Goal: Task Accomplishment & Management: Use online tool/utility

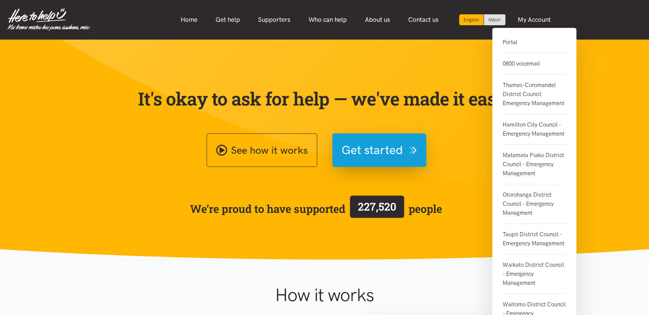
click at [509, 42] on link "Portal" at bounding box center [534, 45] width 63 height 15
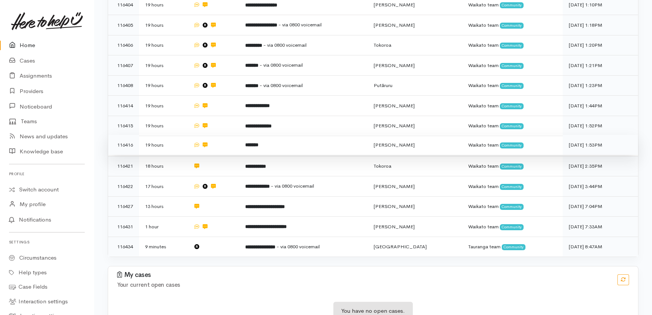
scroll to position [217, 0]
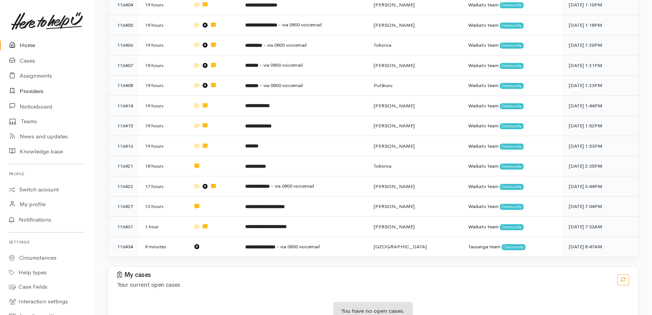
click at [30, 89] on link "Providers" at bounding box center [47, 91] width 94 height 15
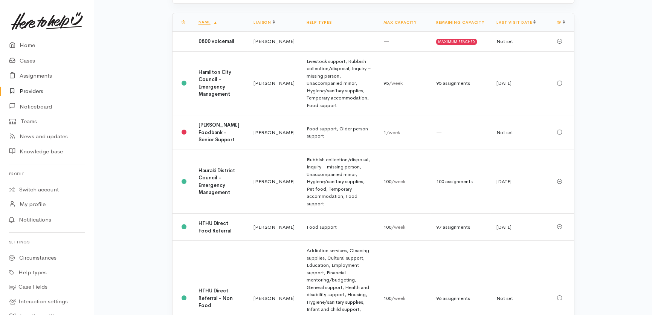
scroll to position [205, 0]
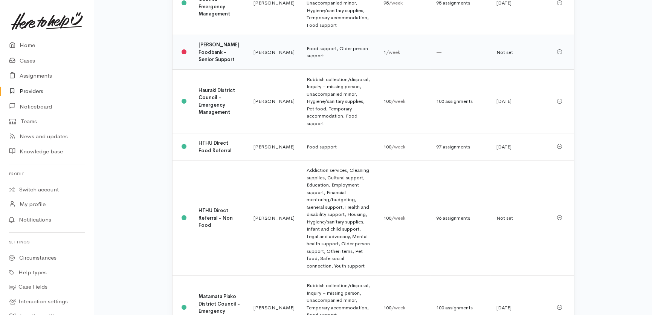
click at [214, 53] on b "Hamilton Foodbank - Senior Support" at bounding box center [218, 51] width 41 height 21
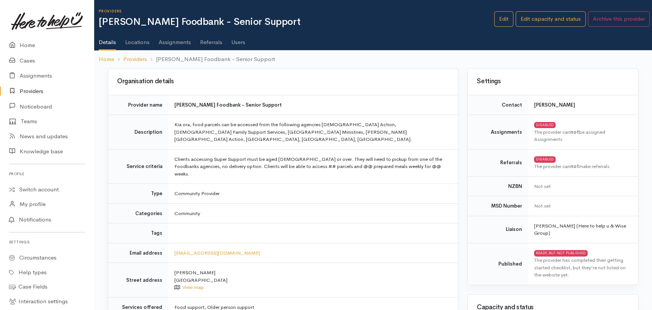
click at [242, 41] on link "Users" at bounding box center [238, 39] width 14 height 21
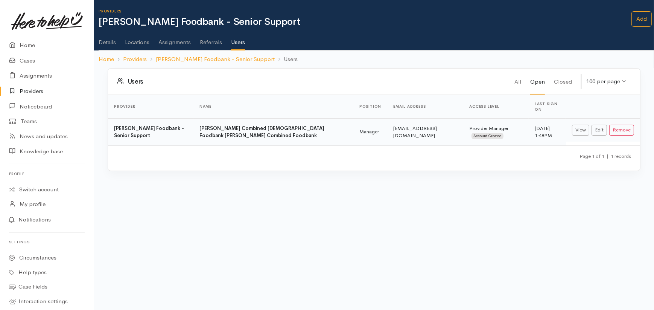
click at [544, 131] on td "12 May 2025 1:48PM" at bounding box center [547, 131] width 37 height 27
click at [481, 168] on div "Users All Open Closed 100 per page 100 per page 10 per page 20 per page 50 per …" at bounding box center [374, 124] width 542 height 112
click at [363, 225] on body "Support Feedback I've got something to say" at bounding box center [327, 155] width 654 height 310
drag, startPoint x: 121, startPoint y: 196, endPoint x: 129, endPoint y: 188, distance: 11.2
click at [121, 195] on body "Support Feedback I've got something to say" at bounding box center [327, 155] width 654 height 310
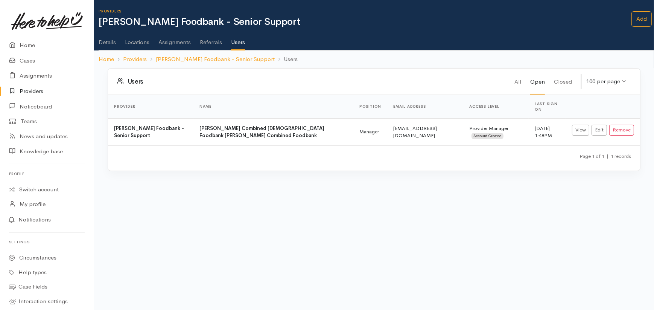
click at [388, 173] on div "Users All Open Closed 100 per page 100 per page 10 per page 20 per page 50 per …" at bounding box center [374, 124] width 542 height 112
click at [368, 145] on div "Page 1 of 1 | 1 records" at bounding box center [374, 158] width 532 height 26
click at [602, 125] on link "Edit" at bounding box center [599, 130] width 15 height 11
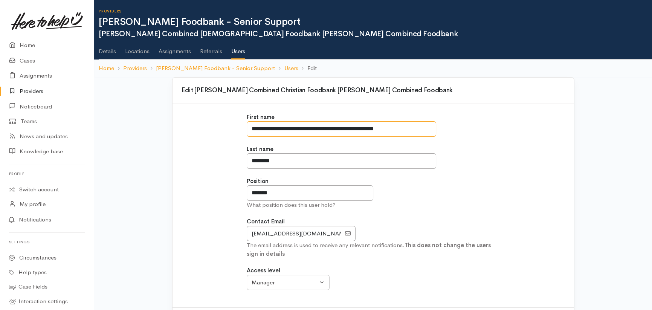
drag, startPoint x: 418, startPoint y: 129, endPoint x: 194, endPoint y: 117, distance: 224.3
click at [187, 113] on div "**********" at bounding box center [373, 206] width 392 height 186
type input "******"
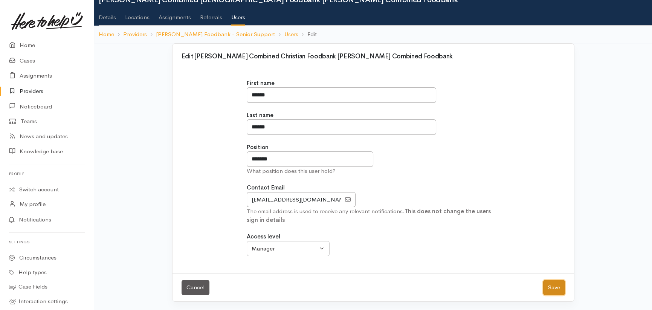
click at [555, 285] on button "Save" at bounding box center [554, 287] width 22 height 15
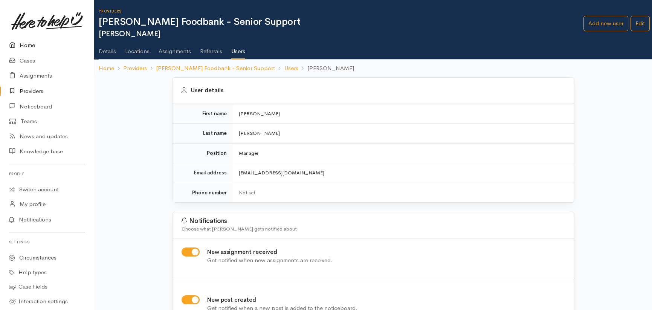
click at [27, 46] on link "Home" at bounding box center [47, 45] width 94 height 15
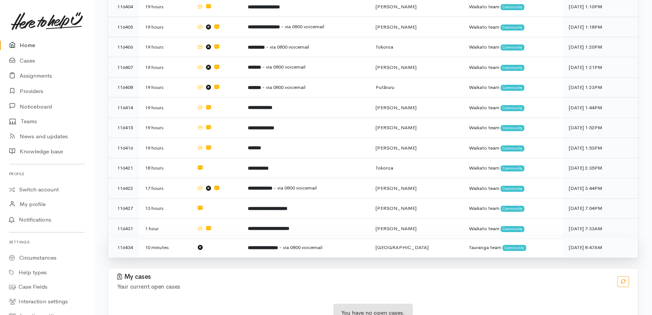
scroll to position [217, 0]
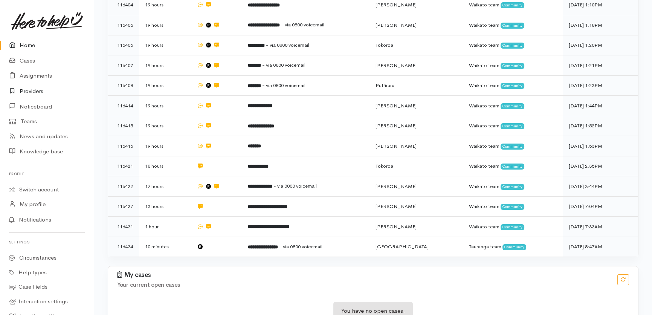
click at [33, 90] on link "Providers" at bounding box center [47, 91] width 94 height 15
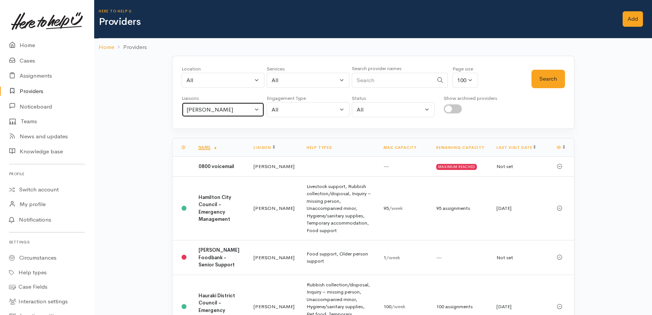
click at [233, 107] on div "Heather Moore" at bounding box center [219, 109] width 66 height 9
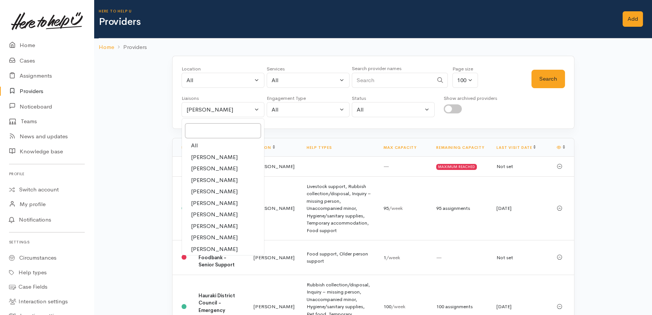
click at [192, 141] on span "All" at bounding box center [194, 145] width 7 height 9
select select "null"
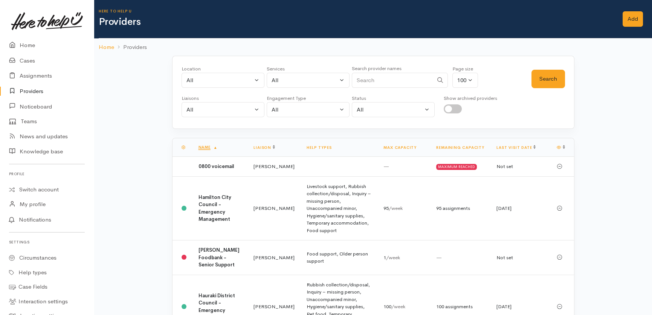
drag, startPoint x: 380, startPoint y: 81, endPoint x: 372, endPoint y: 67, distance: 15.2
click at [375, 73] on input "Search" at bounding box center [392, 80] width 81 height 15
type input "gsb"
click at [556, 75] on button "Search" at bounding box center [548, 79] width 34 height 18
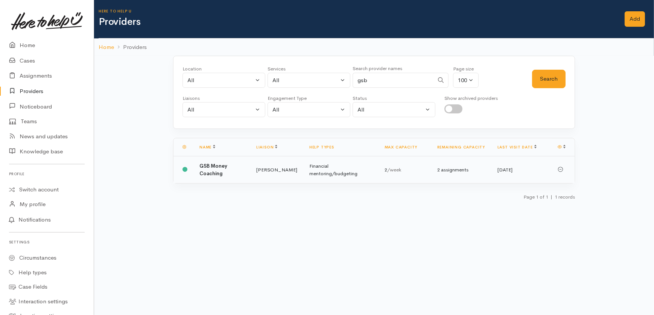
click at [215, 171] on b "GSB Money Coaching" at bounding box center [214, 170] width 28 height 14
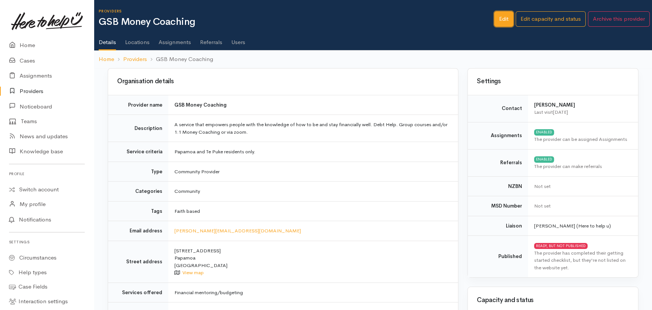
click at [497, 17] on link "Edit" at bounding box center [503, 18] width 19 height 15
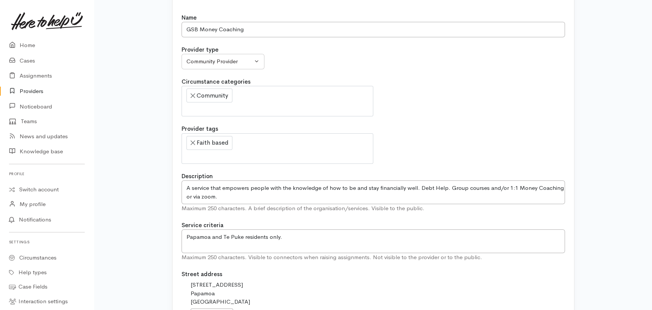
scroll to position [239, 0]
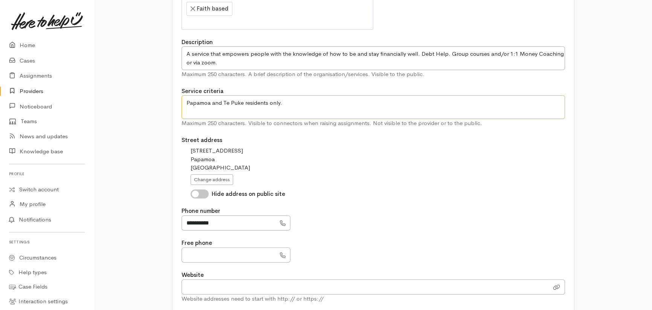
click at [309, 100] on textarea "Papamoa and Te Puke residents only." at bounding box center [372, 107] width 383 height 24
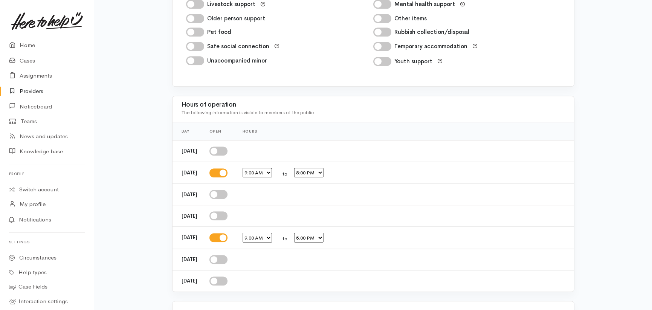
scroll to position [1304, 0]
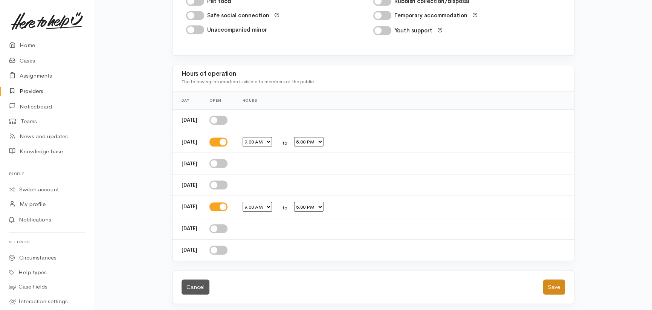
type textarea "Papamoa and Te Puke residents only. Please use full financial screening questio…"
click at [554, 283] on button "Save" at bounding box center [554, 286] width 22 height 15
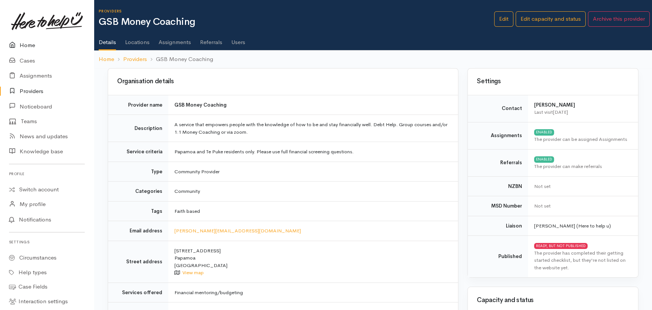
click at [29, 44] on link "Home" at bounding box center [47, 45] width 94 height 15
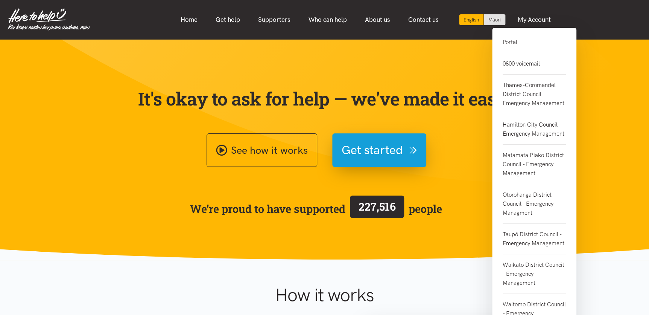
click at [508, 44] on link "Portal" at bounding box center [534, 45] width 63 height 15
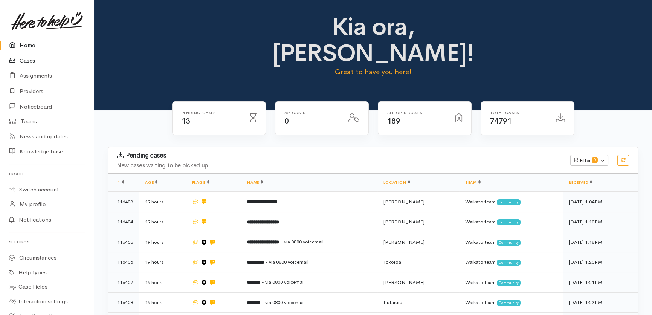
drag, startPoint x: 29, startPoint y: 61, endPoint x: 35, endPoint y: 64, distance: 7.2
click at [29, 60] on link "Cases" at bounding box center [47, 60] width 94 height 15
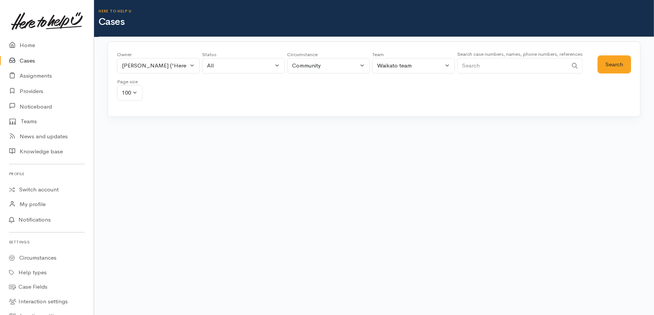
click at [488, 62] on input "Search" at bounding box center [512, 65] width 111 height 15
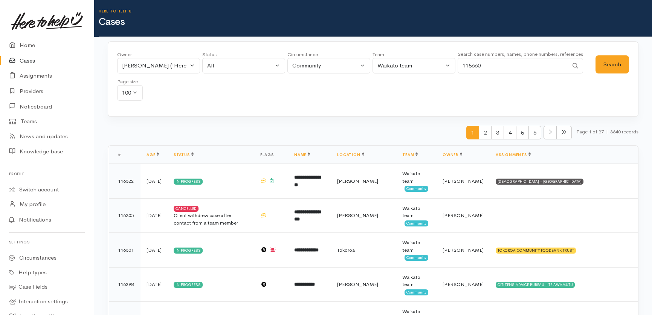
type input "115660"
click at [191, 66] on button "Katarina Daly ('Here to help u')" at bounding box center [158, 65] width 83 height 15
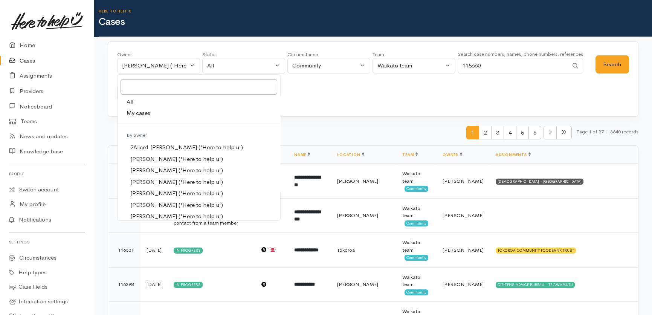
click at [128, 99] on span "All" at bounding box center [129, 102] width 7 height 9
select select "-1"
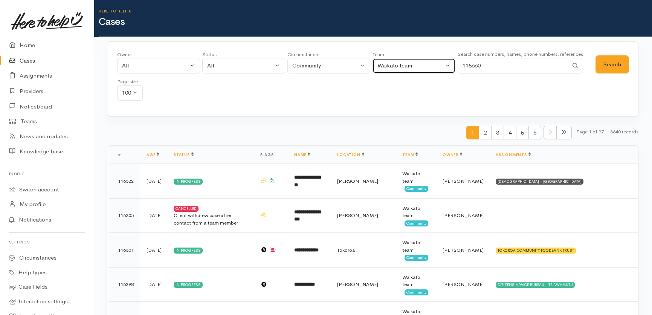
click at [404, 66] on div "Waikato team" at bounding box center [410, 65] width 66 height 9
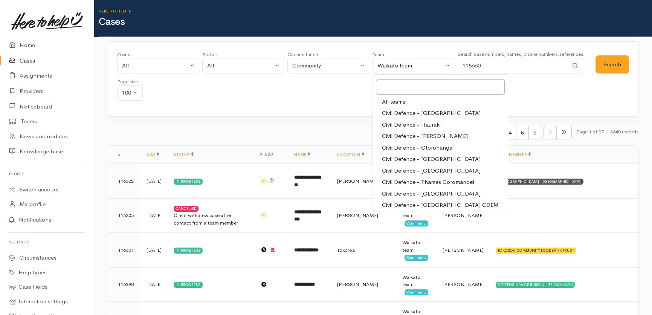
click at [392, 100] on span "All teams" at bounding box center [393, 102] width 23 height 9
select select "-1"
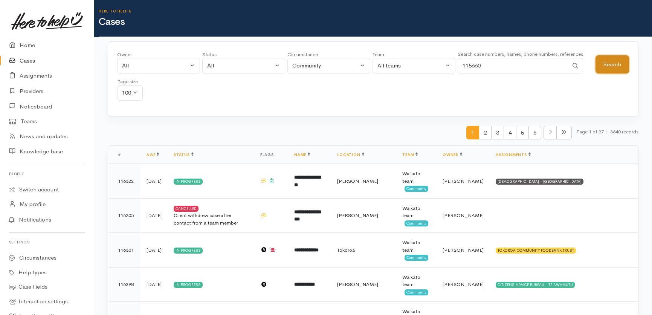
click at [611, 62] on button "Search" at bounding box center [612, 64] width 34 height 18
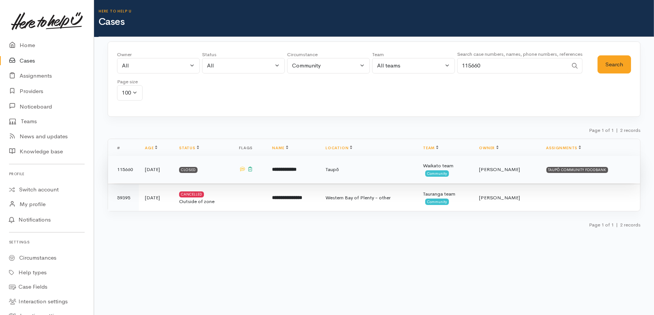
click at [297, 169] on b "**********" at bounding box center [284, 169] width 24 height 5
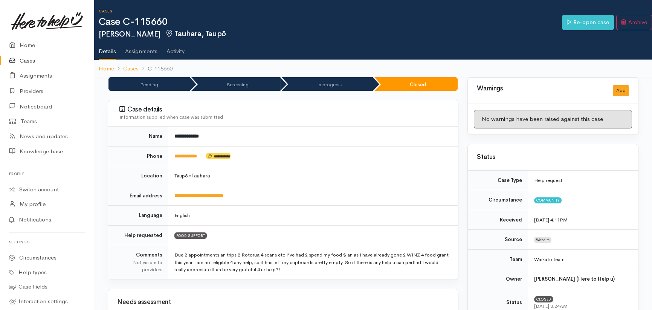
click at [27, 61] on link "Cases" at bounding box center [47, 60] width 94 height 15
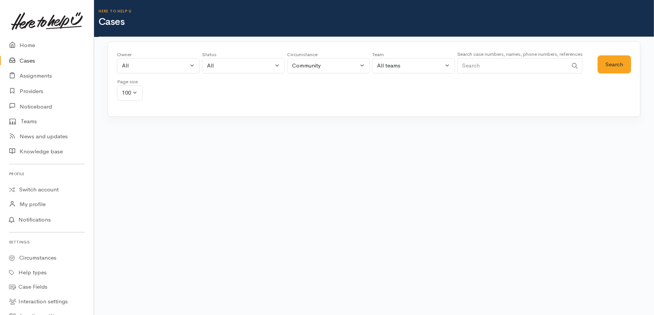
click at [476, 64] on input "Search" at bounding box center [512, 65] width 111 height 15
type input "115602"
click at [620, 64] on button "Search" at bounding box center [615, 64] width 34 height 18
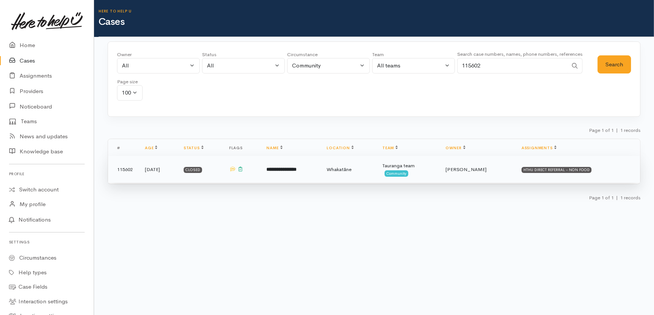
click at [297, 169] on b "**********" at bounding box center [282, 169] width 30 height 5
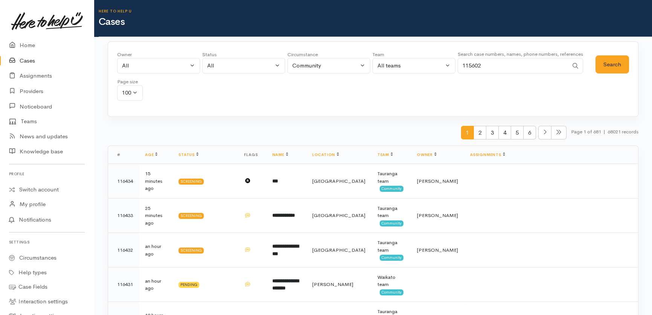
drag, startPoint x: 501, startPoint y: 61, endPoint x: 472, endPoint y: 66, distance: 29.3
click at [472, 66] on input "115602" at bounding box center [512, 65] width 111 height 15
click at [611, 62] on button "Search" at bounding box center [612, 64] width 34 height 18
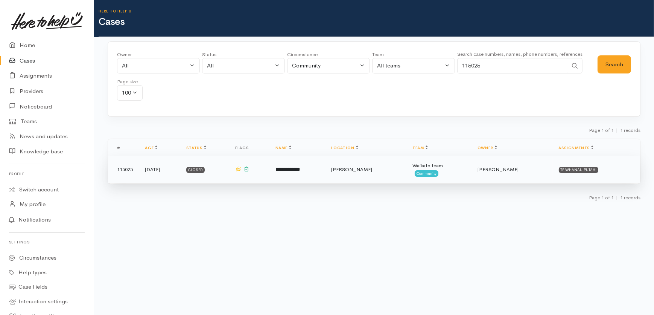
click at [300, 169] on b "**********" at bounding box center [288, 169] width 24 height 5
click at [300, 168] on b "**********" at bounding box center [288, 169] width 24 height 5
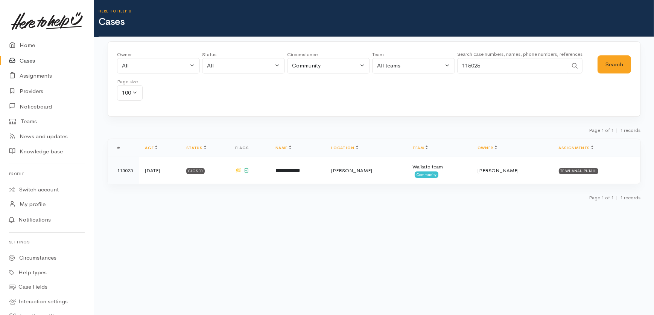
drag, startPoint x: 491, startPoint y: 64, endPoint x: 430, endPoint y: 62, distance: 61.4
click at [430, 62] on div "Owner All My cases 2Alice1 Faye Davies ('Here to help u') Aandrea Murray ('Here…" at bounding box center [357, 78] width 481 height 54
type input "115870"
click at [617, 68] on button "Search" at bounding box center [615, 64] width 34 height 18
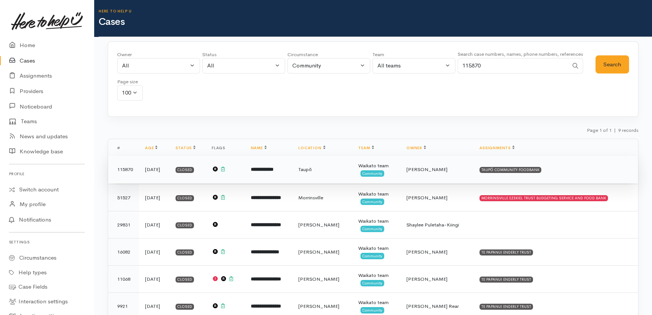
click at [273, 167] on b "**********" at bounding box center [262, 169] width 23 height 5
click at [273, 169] on b "**********" at bounding box center [262, 169] width 23 height 5
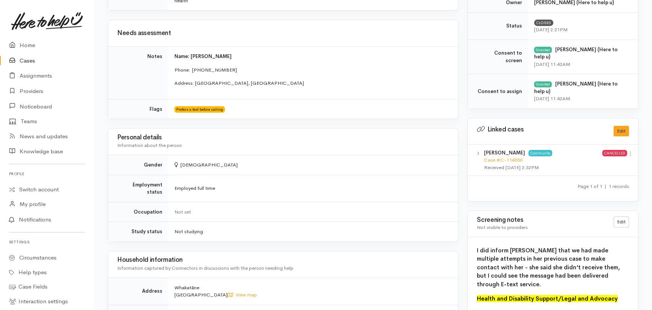
scroll to position [264, 0]
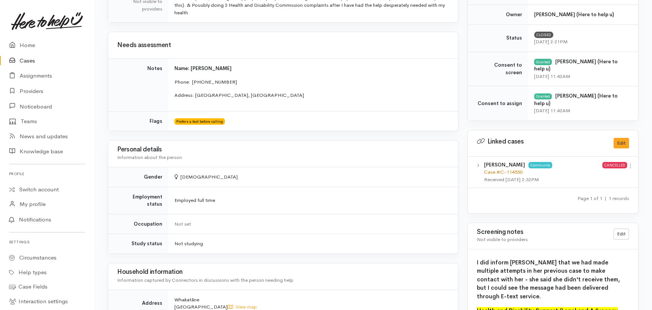
click at [513, 169] on link "Case #C-114550" at bounding box center [503, 172] width 38 height 6
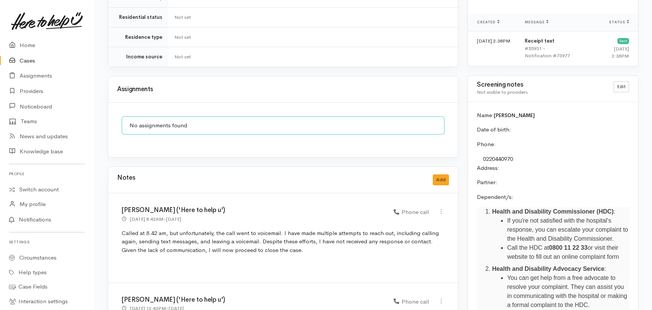
scroll to position [521, 0]
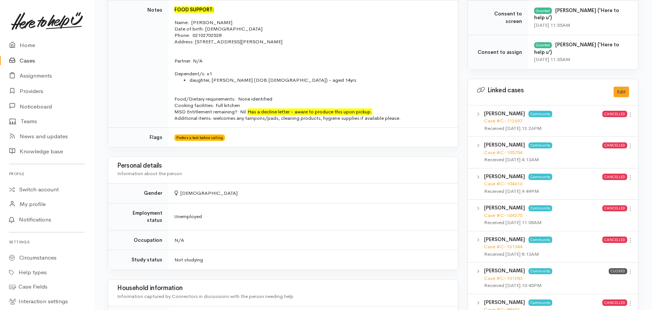
scroll to position [308, 0]
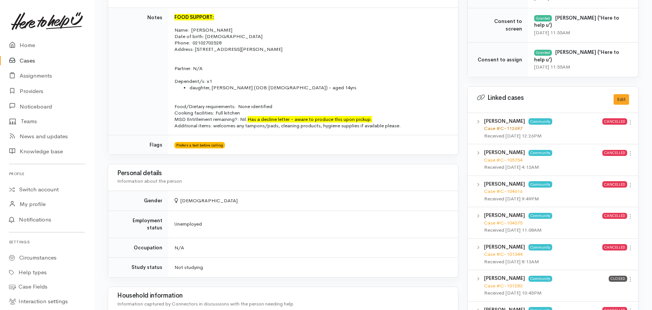
click at [500, 125] on link "Case #C-112697" at bounding box center [503, 128] width 38 height 6
click at [492, 157] on link "Case #C-105754" at bounding box center [503, 160] width 38 height 6
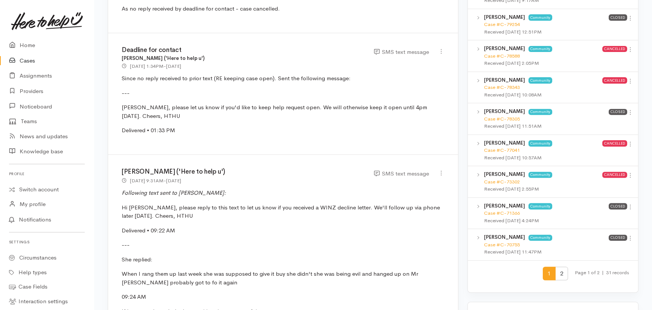
scroll to position [787, 0]
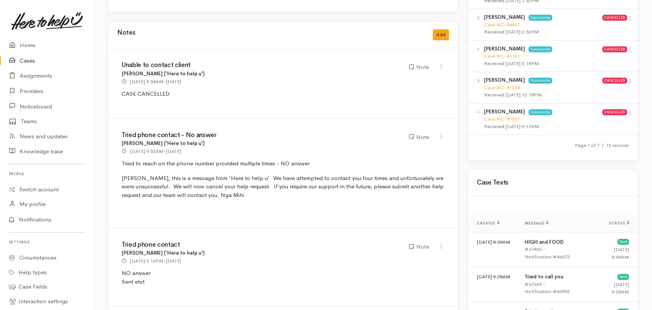
scroll to position [650, 0]
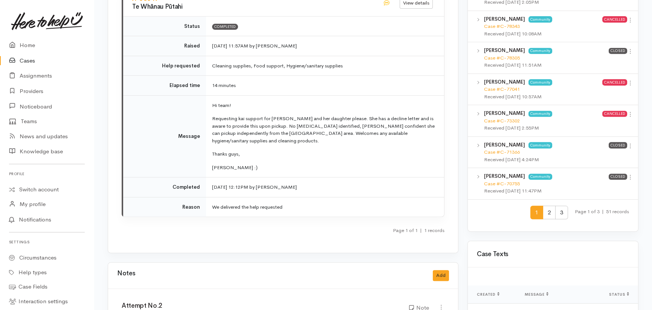
scroll to position [753, 0]
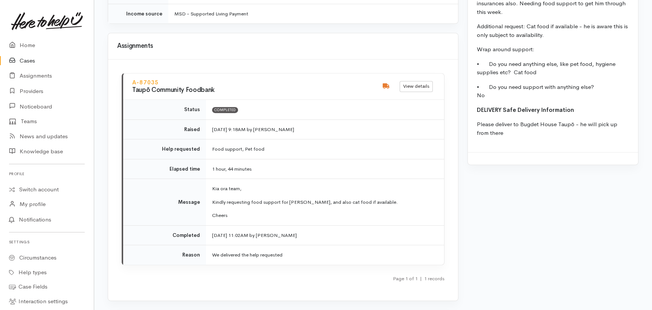
scroll to position [887, 0]
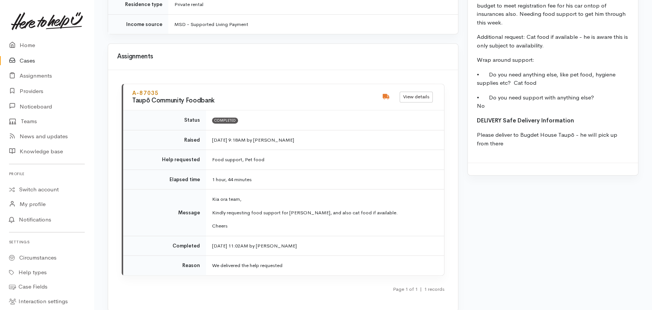
click at [151, 89] on link "A-87035" at bounding box center [145, 92] width 26 height 7
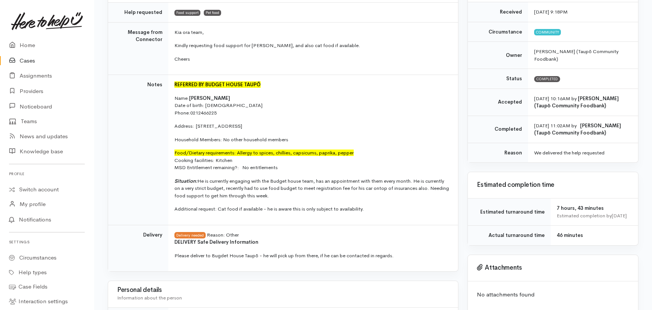
scroll to position [102, 0]
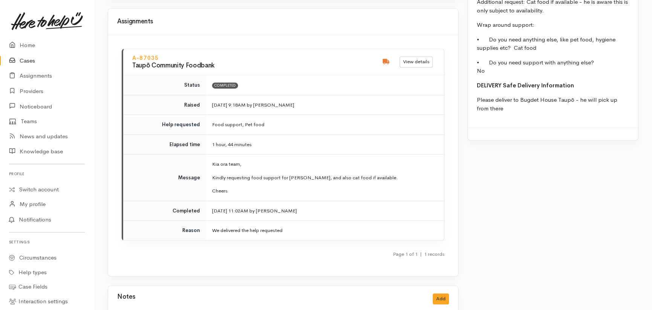
scroll to position [922, 0]
drag, startPoint x: 25, startPoint y: 61, endPoint x: 34, endPoint y: 67, distance: 11.1
click at [26, 60] on link "Cases" at bounding box center [47, 60] width 94 height 15
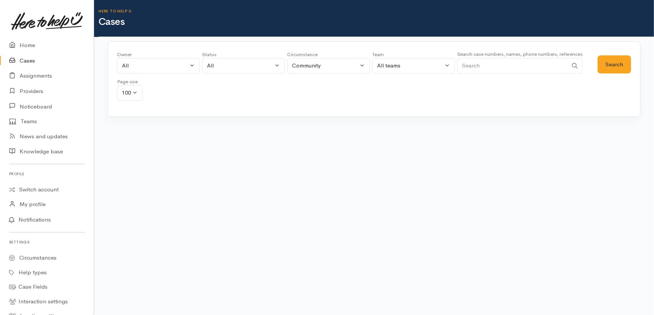
click at [483, 65] on input "Search" at bounding box center [512, 65] width 111 height 15
type input "114859"
click at [622, 65] on button "Search" at bounding box center [615, 64] width 34 height 18
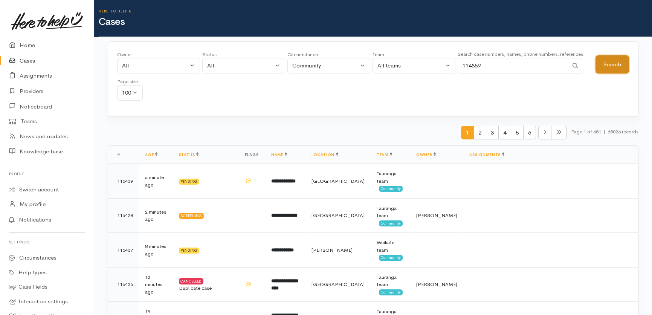
click at [617, 67] on button "Search" at bounding box center [612, 64] width 34 height 18
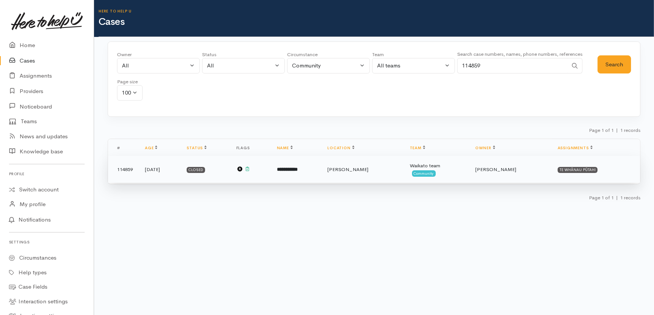
click at [322, 172] on td "**********" at bounding box center [296, 169] width 51 height 27
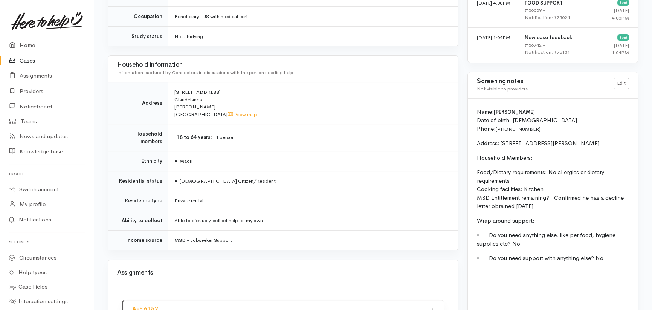
scroll to position [513, 0]
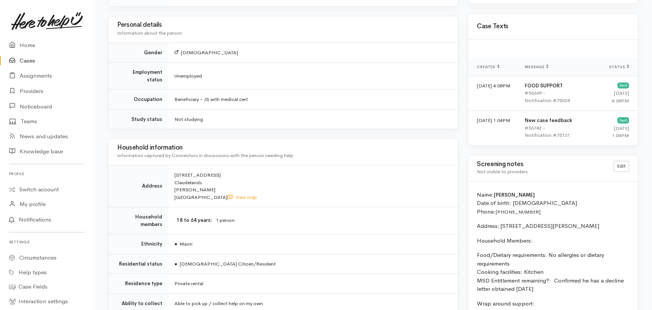
click at [25, 58] on link "Cases" at bounding box center [47, 60] width 94 height 15
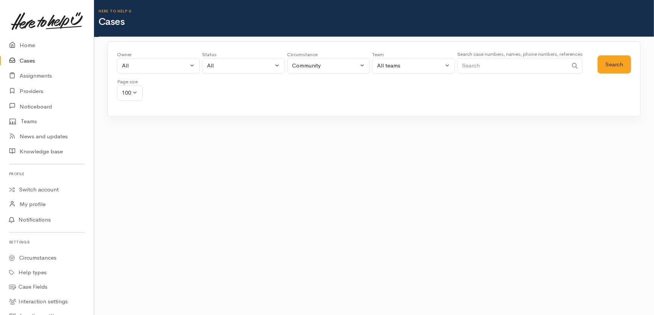
click at [489, 68] on input "Search" at bounding box center [512, 65] width 111 height 15
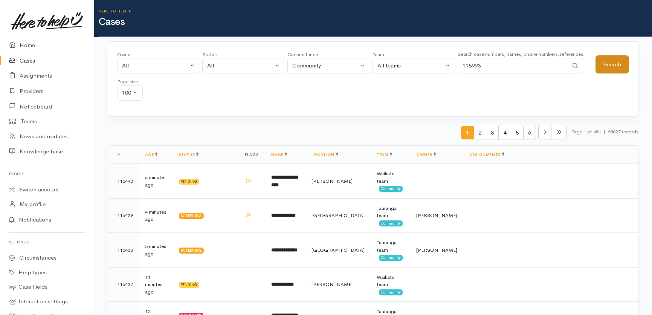
type input "115993"
click at [615, 63] on button "Search" at bounding box center [612, 64] width 34 height 18
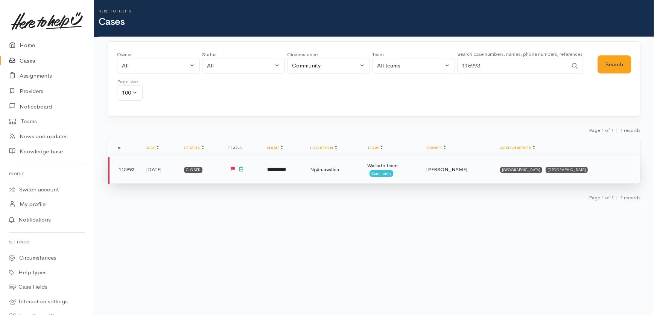
click at [162, 168] on td "11 days ago" at bounding box center [159, 169] width 38 height 27
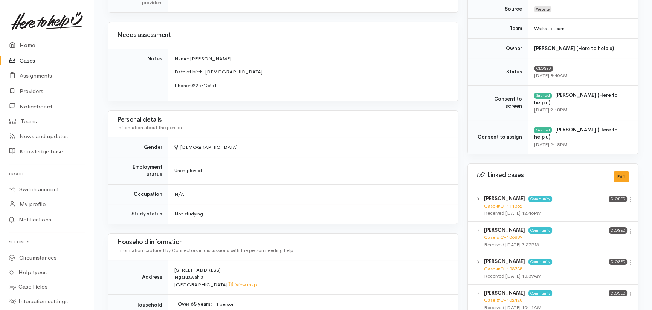
scroll to position [308, 0]
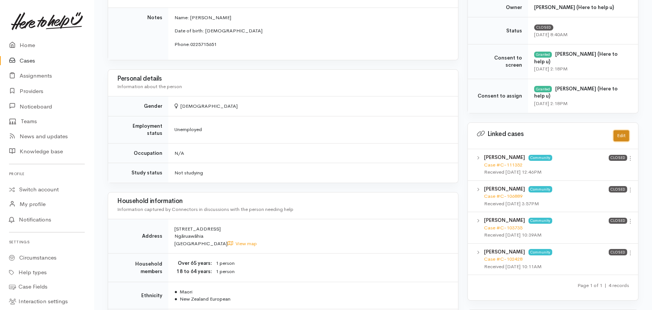
click at [621, 130] on button "Edit" at bounding box center [620, 135] width 15 height 11
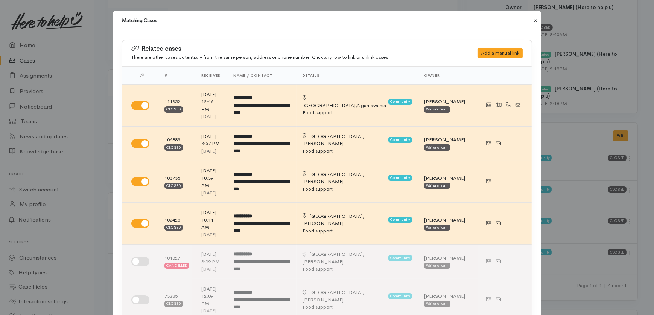
click at [534, 20] on button "Close" at bounding box center [536, 20] width 12 height 9
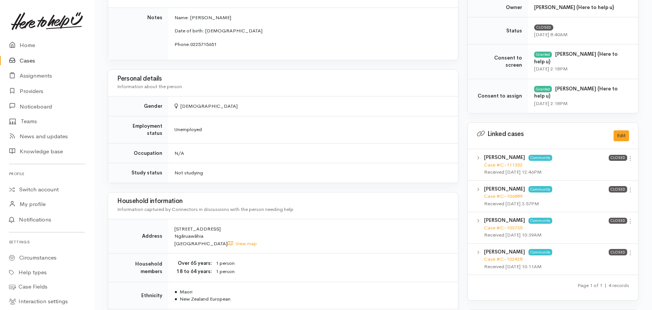
drag, startPoint x: 28, startPoint y: 60, endPoint x: 29, endPoint y: 54, distance: 6.4
click at [28, 60] on link "Cases" at bounding box center [47, 60] width 94 height 15
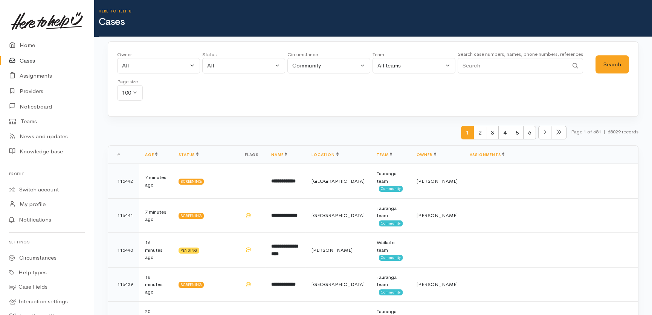
click at [486, 64] on input "Search" at bounding box center [512, 65] width 111 height 15
type input "115605"
click at [609, 63] on button "Search" at bounding box center [612, 64] width 34 height 18
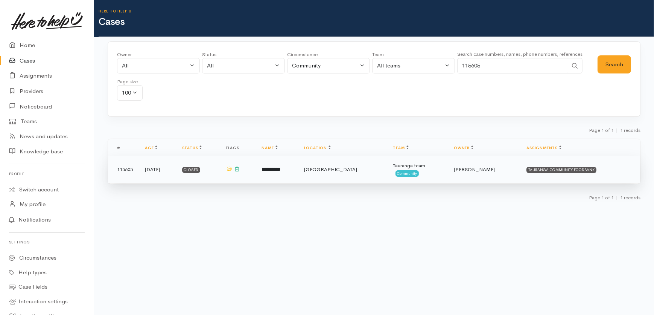
click at [280, 167] on b "**********" at bounding box center [271, 169] width 19 height 5
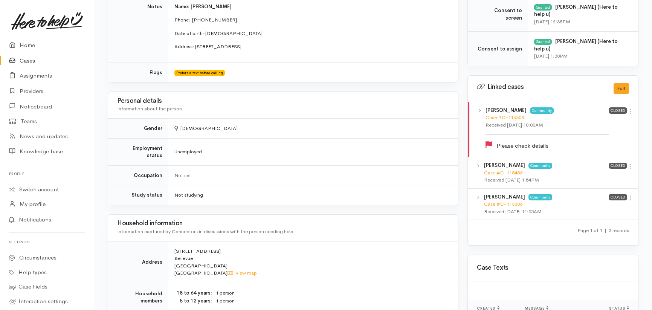
scroll to position [314, 0]
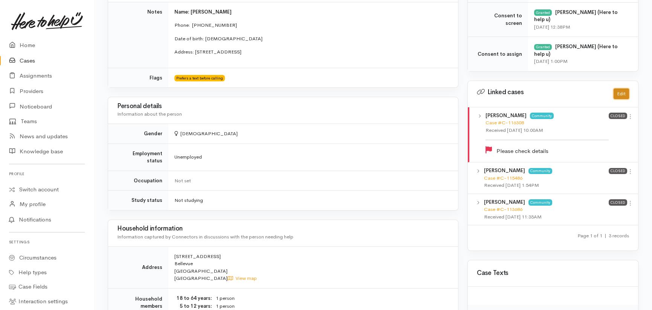
click at [617, 88] on button "Edit" at bounding box center [620, 93] width 15 height 11
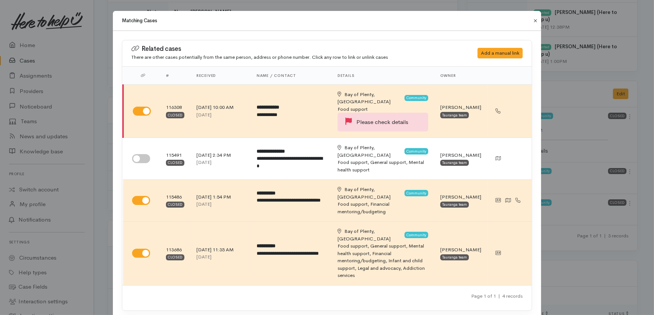
click at [534, 19] on button "Close" at bounding box center [536, 20] width 12 height 9
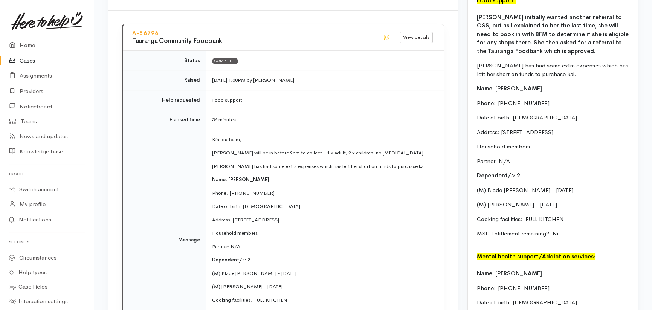
scroll to position [724, 0]
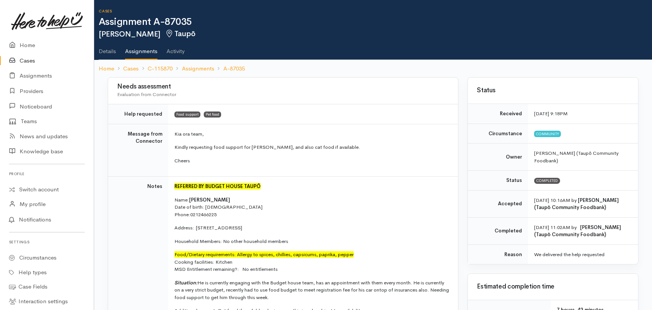
scroll to position [102, 0]
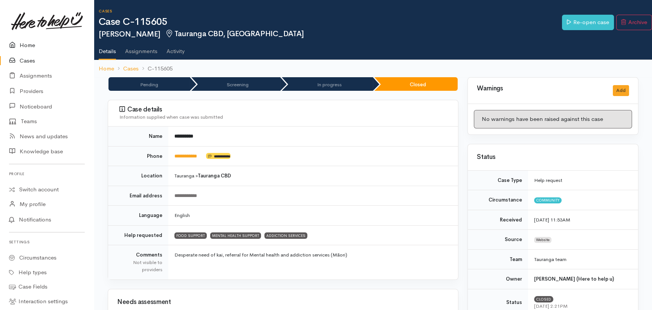
click at [27, 47] on link "Home" at bounding box center [47, 45] width 94 height 15
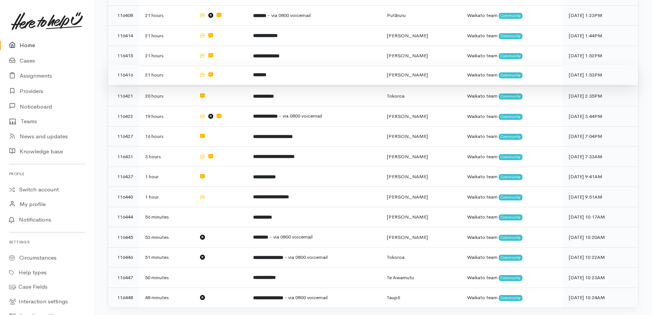
scroll to position [335, 0]
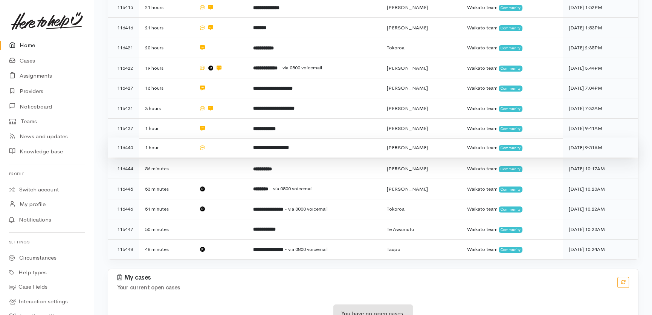
click at [224, 137] on td at bounding box center [220, 147] width 54 height 20
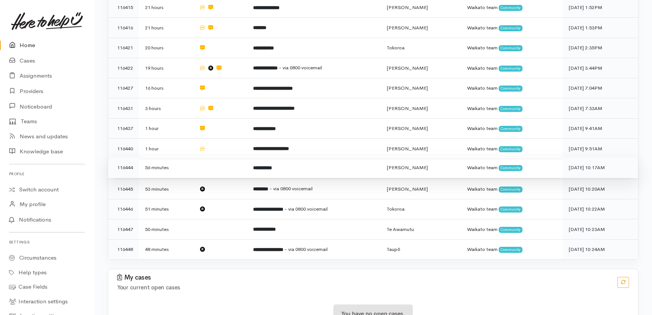
click at [223, 157] on td at bounding box center [220, 167] width 54 height 20
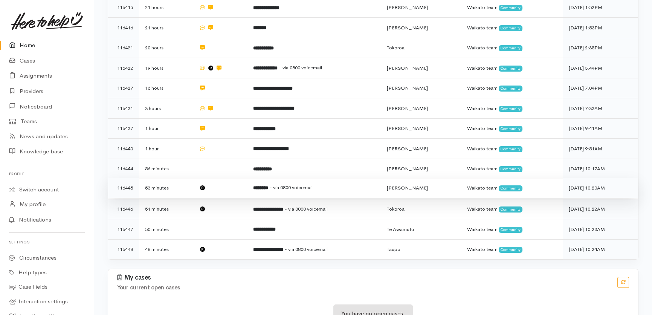
click at [224, 178] on td at bounding box center [220, 188] width 54 height 20
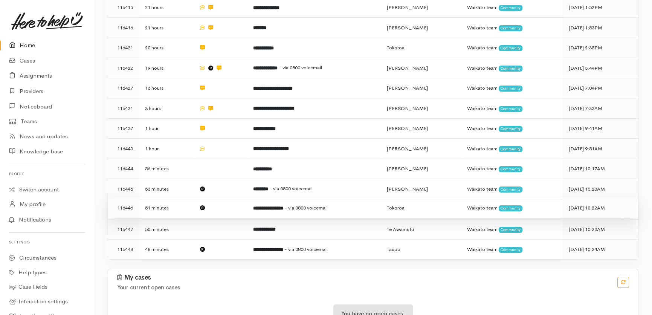
click at [229, 198] on td at bounding box center [220, 208] width 54 height 20
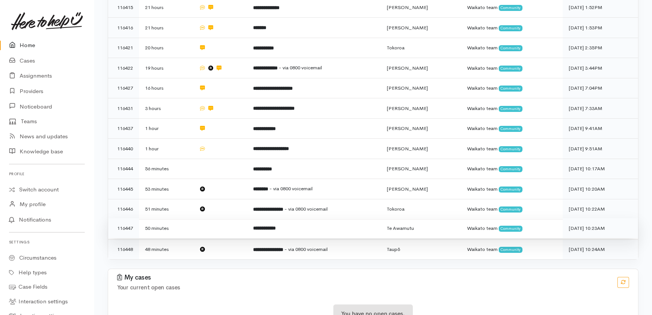
drag, startPoint x: 228, startPoint y: 192, endPoint x: 232, endPoint y: 197, distance: 6.7
click at [228, 218] on td at bounding box center [220, 228] width 54 height 20
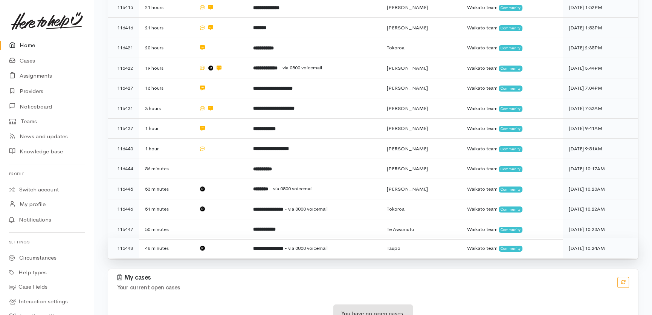
click at [222, 238] on td at bounding box center [220, 248] width 54 height 20
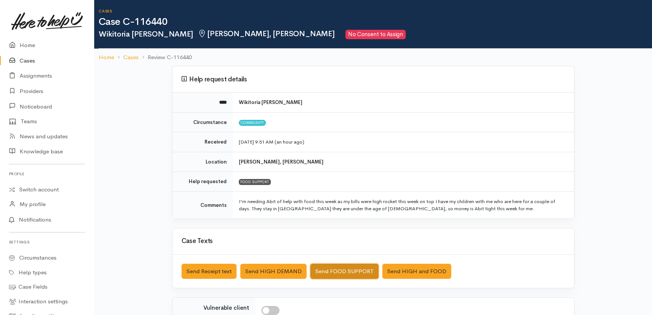
click at [337, 267] on button "Send FOOD SUPPORT" at bounding box center [344, 271] width 68 height 15
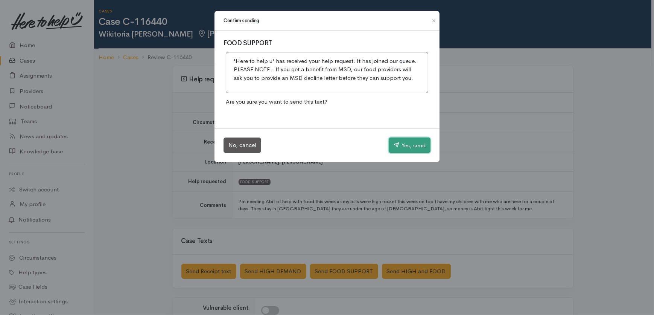
drag, startPoint x: 414, startPoint y: 147, endPoint x: 363, endPoint y: 107, distance: 64.6
click at [413, 147] on button "Yes, send" at bounding box center [410, 145] width 42 height 16
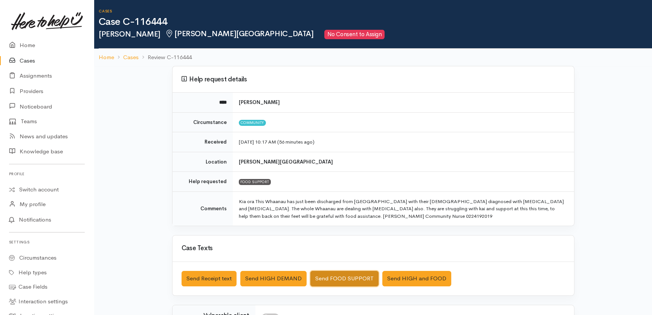
click at [343, 277] on button "Send FOOD SUPPORT" at bounding box center [344, 278] width 68 height 15
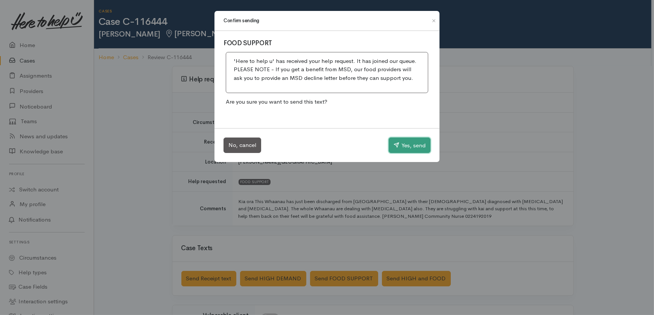
click at [408, 146] on button "Yes, send" at bounding box center [410, 145] width 42 height 16
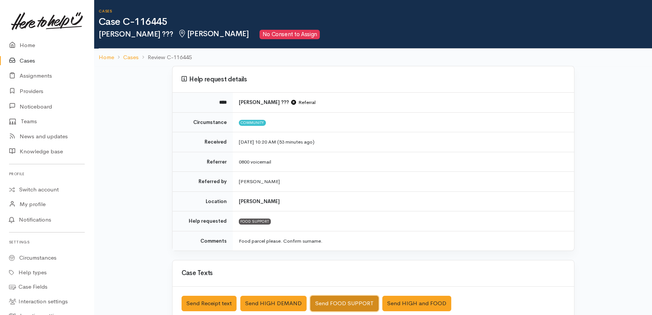
click at [350, 300] on button "Send FOOD SUPPORT" at bounding box center [344, 303] width 68 height 15
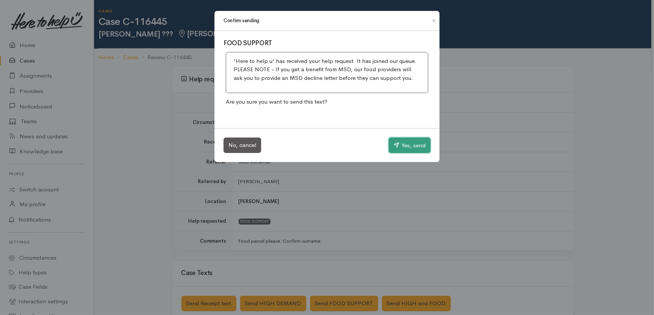
click at [416, 140] on button "Yes, send" at bounding box center [410, 145] width 42 height 16
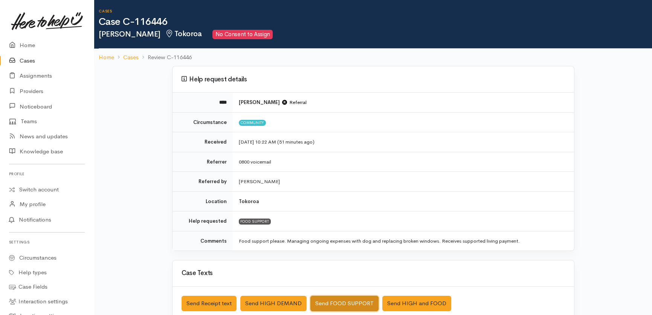
click at [343, 297] on button "Send FOOD SUPPORT" at bounding box center [344, 303] width 68 height 15
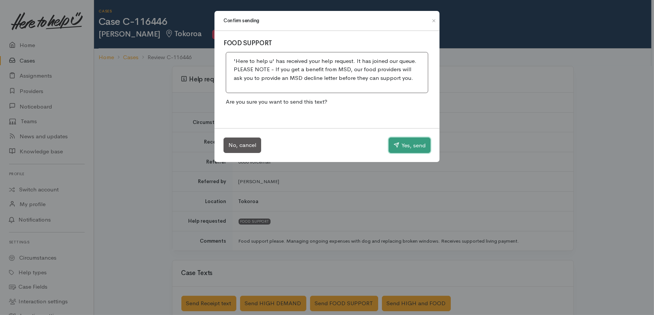
click at [408, 143] on button "Yes, send" at bounding box center [410, 145] width 42 height 16
